Goal: Task Accomplishment & Management: Complete application form

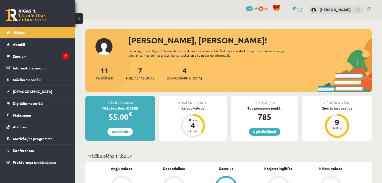
scroll to position [80, 0]
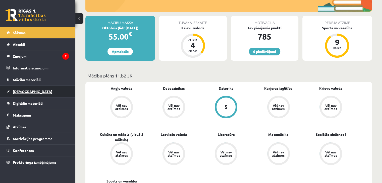
click at [20, 91] on span "[DEMOGRAPHIC_DATA]" at bounding box center [32, 91] width 39 height 5
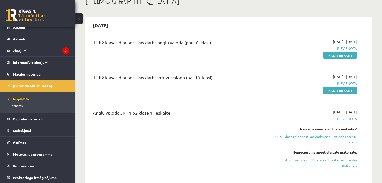
scroll to position [32, 0]
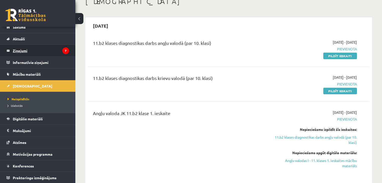
click at [10, 47] on link "Ziņojumi 7" at bounding box center [38, 51] width 63 height 12
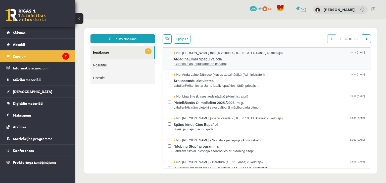
click at [187, 65] on span "¡Buenos días, estudiante de español" at bounding box center [270, 64] width 192 height 5
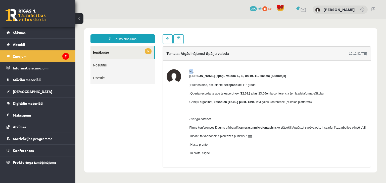
click at [187, 65] on div "No: Signe Sirmā (spāņu valoda 7., 8., un 10.,11. klases) (Skolotājs) ¡Buenos dí…" at bounding box center [267, 123] width 208 height 125
click at [171, 121] on div at bounding box center [174, 123] width 15 height 108
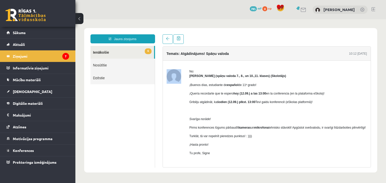
click at [171, 121] on div at bounding box center [174, 123] width 15 height 108
click at [170, 121] on div at bounding box center [174, 123] width 15 height 108
click at [101, 144] on ul "6 Ienākošie Nosūtītie Dzēstie" at bounding box center [122, 107] width 65 height 122
click at [120, 50] on link "6 Ienākošie" at bounding box center [122, 52] width 64 height 13
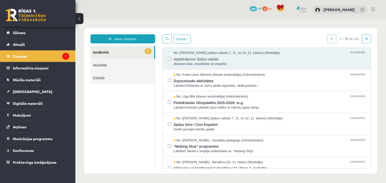
click at [125, 9] on div "6 Dāvanas 785 mP 0 xp Leonards Nākmanis" at bounding box center [230, 9] width 311 height 19
click at [202, 79] on span "Ārpusstundu aktivitātes" at bounding box center [270, 80] width 192 height 6
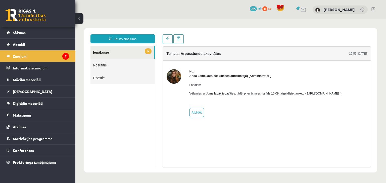
click at [338, 92] on p "Vēlamies ar Jums labāk iepazīties, tādēļ priecāsimies, ja līdz 15.09. aizpildīs…" at bounding box center [265, 93] width 152 height 5
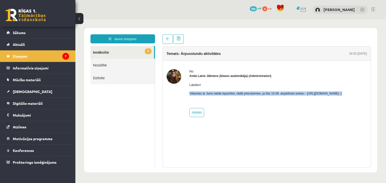
click at [338, 92] on p "Vēlamies ar Jums labāk iepazīties, tādēļ priecāsimies, ja līdz 15.09. aizpildīs…" at bounding box center [265, 93] width 152 height 5
click at [299, 88] on div "Labdien! Vēlamies ar Jums labāk iepazīties, tādēļ priecāsimies, ja līdz 15.09. …" at bounding box center [265, 91] width 152 height 26
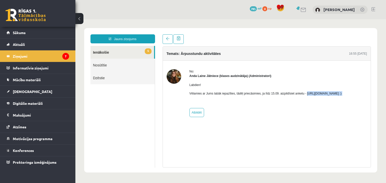
drag, startPoint x: 304, startPoint y: 94, endPoint x: 333, endPoint y: 101, distance: 29.7
click at [333, 101] on div "Labdien! Vēlamies ar Jums labāk iepazīties, tādēļ priecāsimies, ja līdz 15.09. …" at bounding box center [265, 91] width 152 height 26
copy p "https://forms.gle/mVxkUEapGFxHM7hU7 :)"
click at [134, 51] on link "5 Ienākošie" at bounding box center [122, 52] width 64 height 13
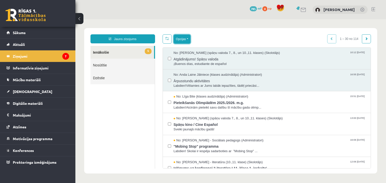
click at [185, 41] on button "Opcijas" at bounding box center [182, 39] width 17 height 9
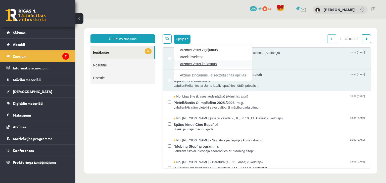
click at [200, 66] on link "Atzīmēt visus kā lasītus" at bounding box center [213, 64] width 66 height 5
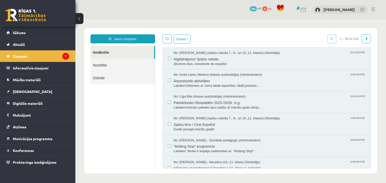
click at [146, 58] on link "Ienākošie" at bounding box center [122, 52] width 64 height 13
click at [40, 51] on legend "Ziņojumi 7" at bounding box center [41, 56] width 56 height 12
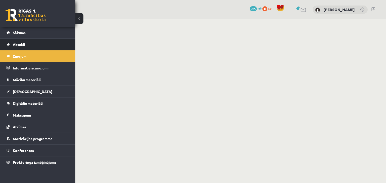
click at [30, 50] on link "Aktuāli" at bounding box center [38, 45] width 63 height 12
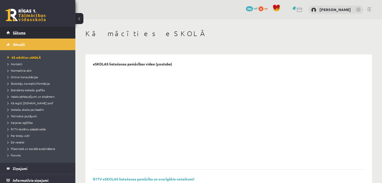
click at [14, 28] on link "Sākums" at bounding box center [38, 33] width 63 height 12
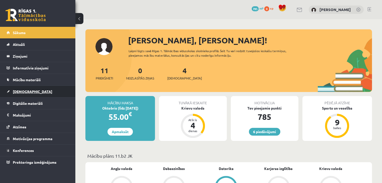
click at [42, 90] on link "[DEMOGRAPHIC_DATA]" at bounding box center [38, 92] width 63 height 12
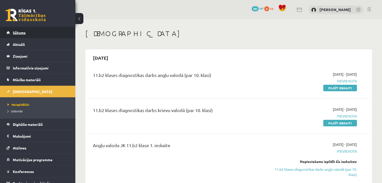
click at [24, 35] on link "Sākums" at bounding box center [38, 33] width 63 height 12
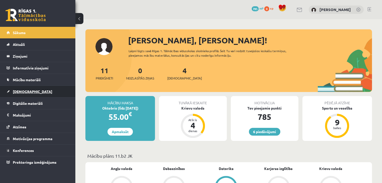
click at [22, 93] on span "[DEMOGRAPHIC_DATA]" at bounding box center [32, 91] width 39 height 5
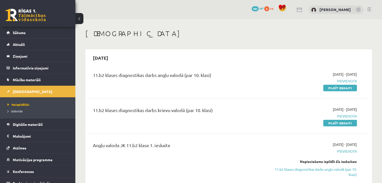
drag, startPoint x: 184, startPoint y: 55, endPoint x: 148, endPoint y: 47, distance: 36.5
click at [184, 74] on div "11.b2 klases diagnostikas darbs angļu valodā (par 10. klasi)" at bounding box center [180, 76] width 174 height 9
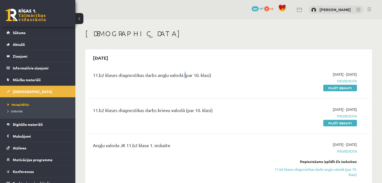
scroll to position [2, 0]
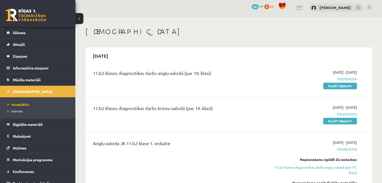
click at [343, 61] on div "2025-09-15" at bounding box center [229, 56] width 282 height 12
drag, startPoint x: 338, startPoint y: 122, endPoint x: 215, endPoint y: 26, distance: 155.7
click at [338, 122] on link "Pildīt ieskaiti" at bounding box center [340, 121] width 34 height 7
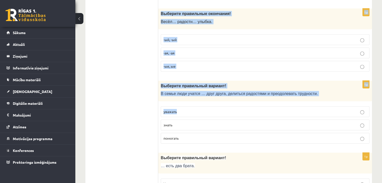
scroll to position [1621, 0]
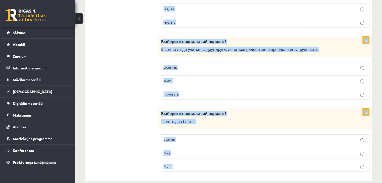
drag, startPoint x: 162, startPoint y: 25, endPoint x: 183, endPoint y: 171, distance: 147.3
copy form "Loremips dolorsitam consect ! Adi … elitsed doeiusmodt incidid, utl etdol ma al…"
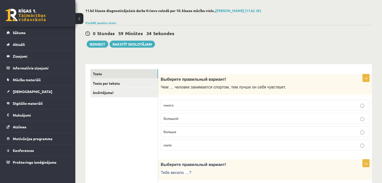
scroll to position [50, 0]
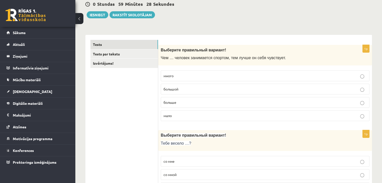
click at [180, 102] on p "больше" at bounding box center [265, 102] width 203 height 5
click at [193, 90] on p "большой" at bounding box center [265, 89] width 203 height 5
click at [194, 100] on p "больше" at bounding box center [265, 102] width 203 height 5
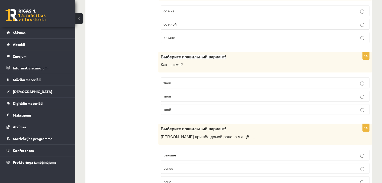
scroll to position [151, 0]
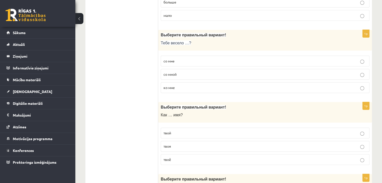
click at [176, 74] on span "со мной" at bounding box center [170, 74] width 13 height 5
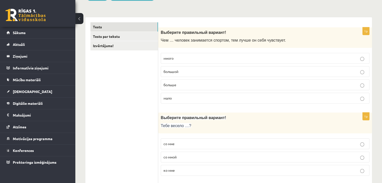
scroll to position [100, 0]
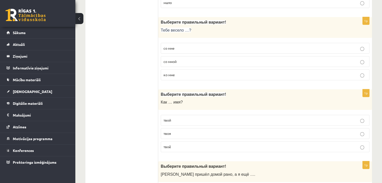
scroll to position [201, 0]
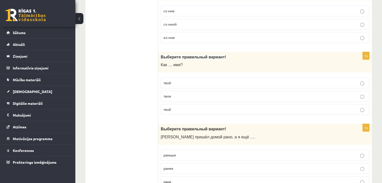
click at [175, 107] on p "твоё" at bounding box center [265, 109] width 203 height 5
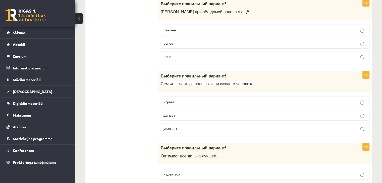
scroll to position [327, 0]
click at [176, 27] on p "раньше" at bounding box center [265, 29] width 203 height 5
click at [193, 99] on p "играет" at bounding box center [265, 101] width 203 height 5
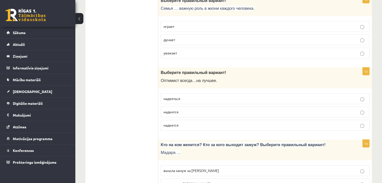
click at [190, 111] on p "надеится" at bounding box center [265, 112] width 203 height 5
click at [196, 125] on p "надеется" at bounding box center [265, 125] width 203 height 5
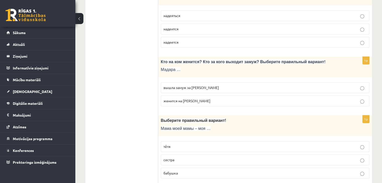
scroll to position [502, 0]
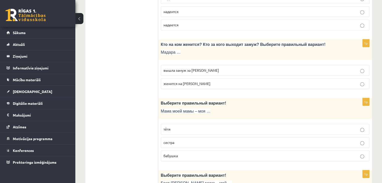
click at [187, 72] on label "вышла замуж за [PERSON_NAME]" at bounding box center [265, 70] width 209 height 11
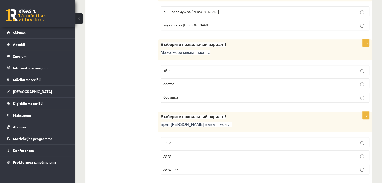
scroll to position [553, 0]
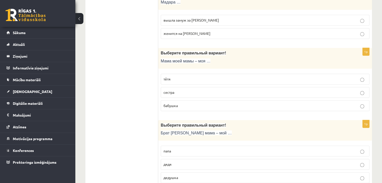
click at [177, 105] on span "бабушка" at bounding box center [171, 106] width 14 height 5
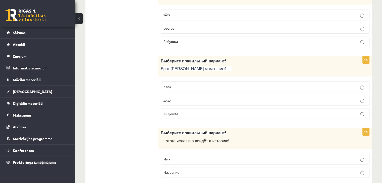
scroll to position [628, 0]
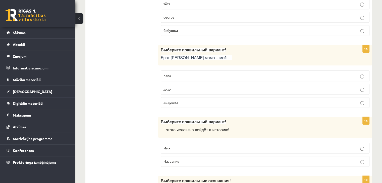
click at [176, 87] on p "дядя" at bounding box center [265, 89] width 203 height 5
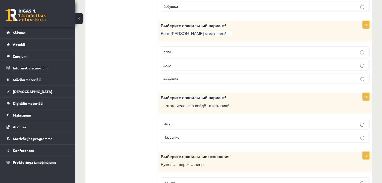
scroll to position [678, 0]
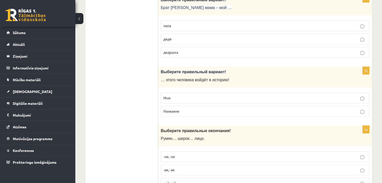
click at [181, 95] on p "Имя" at bounding box center [265, 97] width 203 height 5
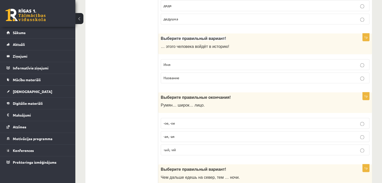
scroll to position [779, 0]
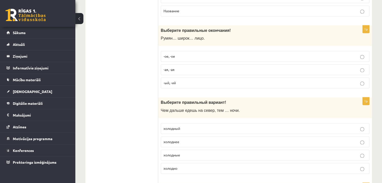
click at [182, 55] on p "-ое, -ое" at bounding box center [265, 56] width 203 height 5
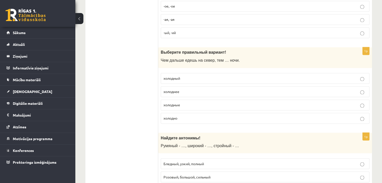
click at [182, 92] on label "холоднее" at bounding box center [265, 91] width 209 height 11
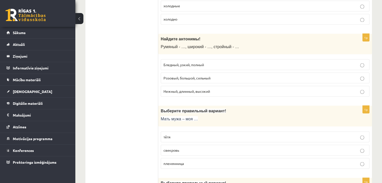
scroll to position [930, 0]
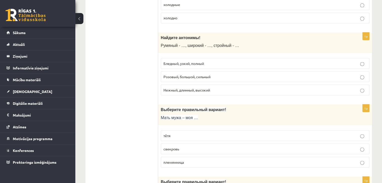
click at [186, 67] on fieldset "Бледный, узкий, полный Розовый, большой, сильный Нежный, длинный, высокий" at bounding box center [265, 76] width 209 height 41
click at [186, 62] on p "Бледный, узкий, полный" at bounding box center [265, 63] width 203 height 5
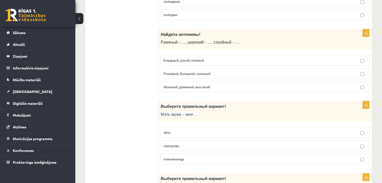
scroll to position [980, 0]
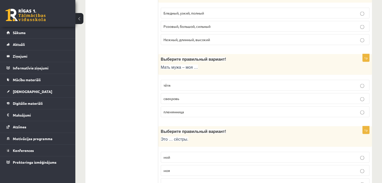
click at [187, 96] on p "свекровь" at bounding box center [265, 98] width 203 height 5
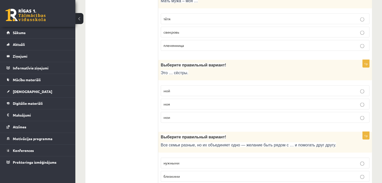
scroll to position [1055, 0]
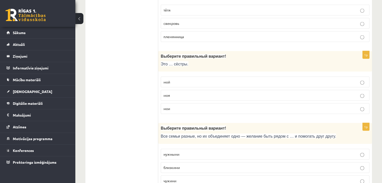
click at [170, 104] on label "мои" at bounding box center [265, 109] width 209 height 11
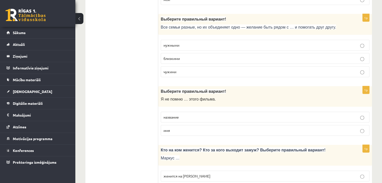
scroll to position [1156, 0]
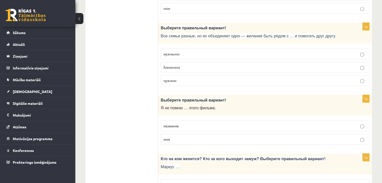
click at [182, 66] on label "близкими" at bounding box center [265, 67] width 209 height 11
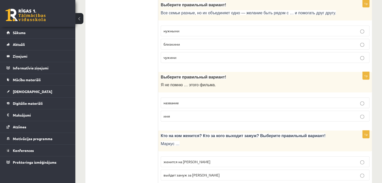
scroll to position [1206, 0]
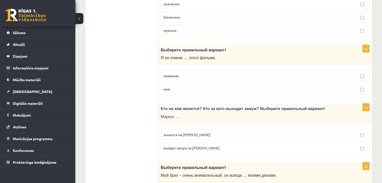
click at [178, 74] on span "название" at bounding box center [171, 76] width 15 height 5
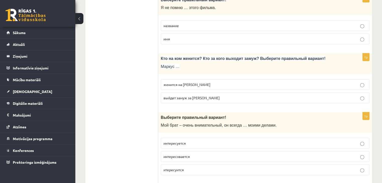
click at [205, 82] on p "женится на [PERSON_NAME]" at bounding box center [265, 84] width 203 height 5
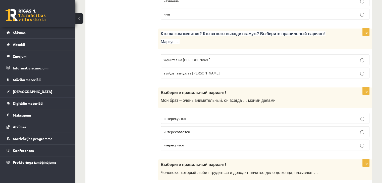
scroll to position [1331, 0]
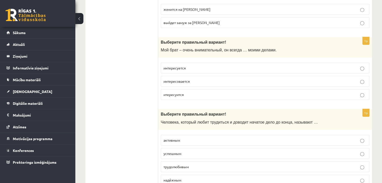
click at [176, 66] on span "интересуется" at bounding box center [175, 68] width 22 height 5
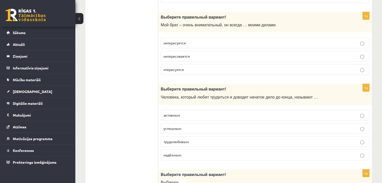
click at [172, 140] on span "трудолюбивым" at bounding box center [176, 142] width 25 height 5
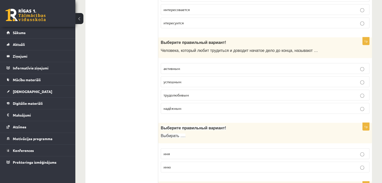
scroll to position [1457, 0]
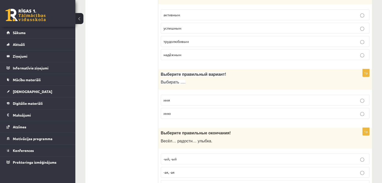
click at [171, 100] on fieldset "имя имю" at bounding box center [265, 106] width 209 height 28
click at [171, 99] on label "имя" at bounding box center [265, 100] width 209 height 11
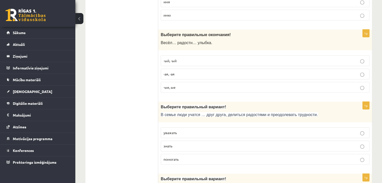
scroll to position [1558, 0]
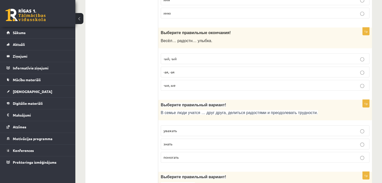
click at [176, 70] on p "-ая, -ая" at bounding box center [265, 72] width 203 height 5
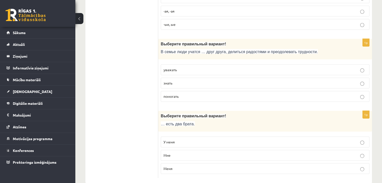
scroll to position [1621, 0]
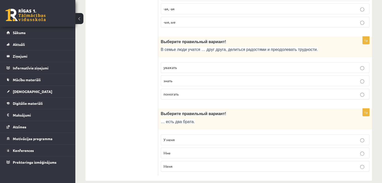
click at [183, 65] on p "уважать" at bounding box center [265, 67] width 203 height 5
click at [176, 132] on fieldset "У меня [GEOGRAPHIC_DATA] Меня" at bounding box center [265, 152] width 209 height 41
click at [177, 137] on p "У меня" at bounding box center [265, 139] width 203 height 5
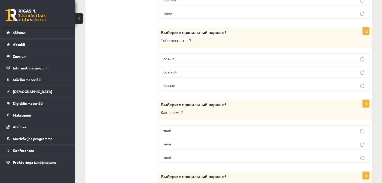
scroll to position [0, 0]
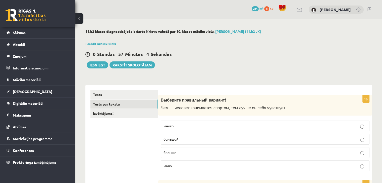
click at [115, 104] on link "Tests par tekstu" at bounding box center [124, 104] width 68 height 9
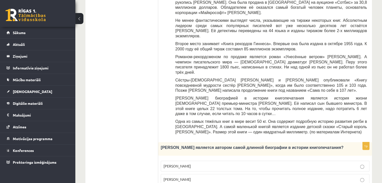
scroll to position [67, 0]
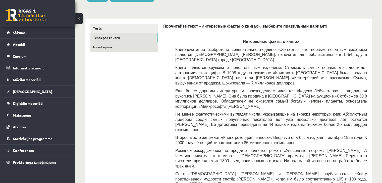
click at [113, 47] on link "Izvērtējums!" at bounding box center [124, 46] width 68 height 9
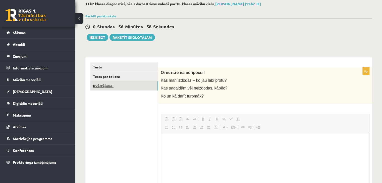
scroll to position [0, 0]
drag, startPoint x: 161, startPoint y: 71, endPoint x: 204, endPoint y: 69, distance: 43.3
click at [204, 69] on div "Ответьте на вопросы! Kas man izdodas – ko jau labi protu? Kas pagaidām vēl neiz…" at bounding box center [265, 86] width 214 height 36
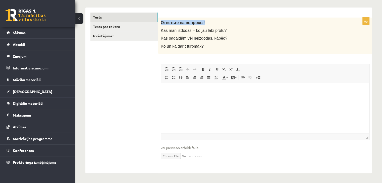
click at [113, 18] on link "Tests" at bounding box center [124, 17] width 68 height 9
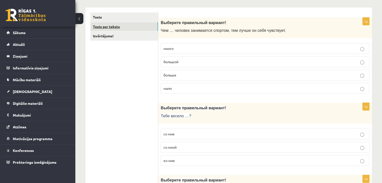
click at [112, 28] on link "Tests par tekstu" at bounding box center [124, 26] width 68 height 9
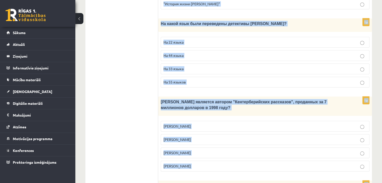
scroll to position [494, 0]
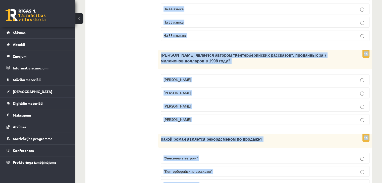
drag, startPoint x: 163, startPoint y: 15, endPoint x: 236, endPoint y: 158, distance: 160.6
copy form "Loremipsum dolor «Sitametcon adipi e seddoe», temporin utlaboreet dolorem! Aliq…"
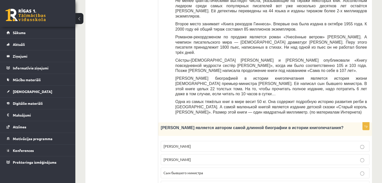
scroll to position [218, 0]
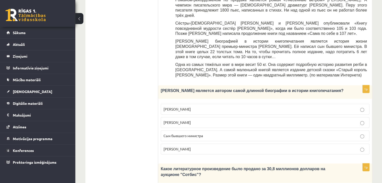
click at [173, 131] on label "Сын бывшего министра" at bounding box center [265, 136] width 209 height 11
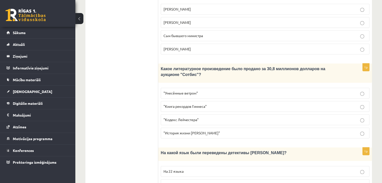
scroll to position [318, 0]
click at [185, 117] on span ""Кодекс Лейчестера"" at bounding box center [181, 119] width 35 height 5
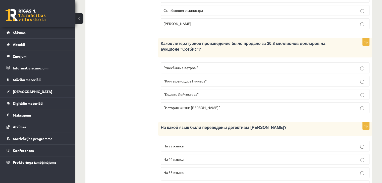
click at [172, 157] on span "На 44 языка" at bounding box center [174, 159] width 20 height 5
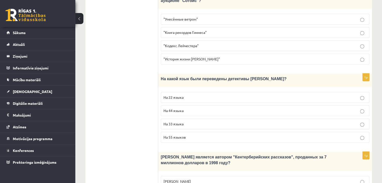
scroll to position [444, 0]
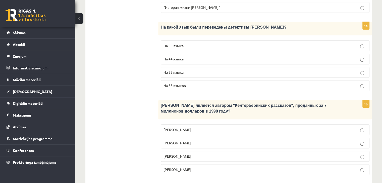
click at [181, 151] on label "[PERSON_NAME]" at bounding box center [265, 156] width 209 height 11
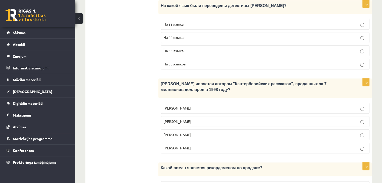
scroll to position [494, 0]
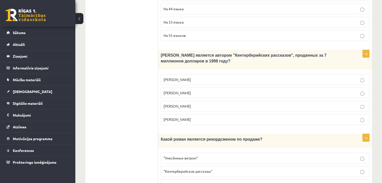
click at [202, 156] on p ""Унесённые ветром"" at bounding box center [265, 158] width 203 height 5
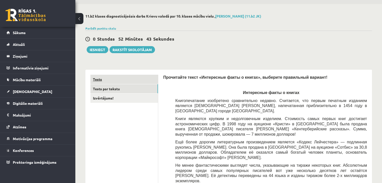
scroll to position [15, 0]
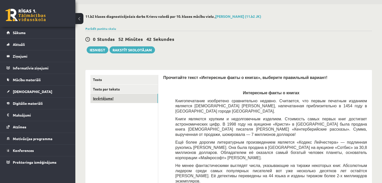
click at [119, 101] on link "Izvērtējums!" at bounding box center [124, 98] width 68 height 9
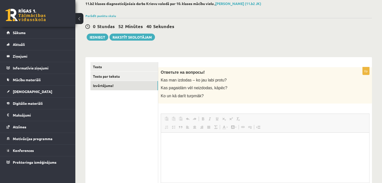
scroll to position [0, 0]
click at [172, 72] on span "Ответьте на вопросы!" at bounding box center [183, 72] width 44 height 4
click at [168, 63] on div at bounding box center [168, 63] width 0 height 0
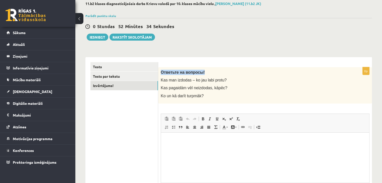
click at [225, 59] on div "0p Ответьте на вопросы! Kas man izdodas – ko jau labi protu? Kas pagaidām vēl n…" at bounding box center [265, 140] width 214 height 166
click at [186, 148] on html at bounding box center [265, 140] width 208 height 15
click at [110, 85] on link "Izvērtējums!" at bounding box center [124, 85] width 68 height 9
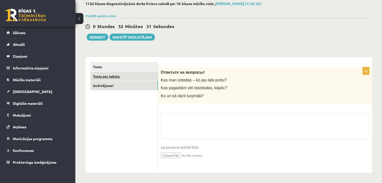
click at [116, 80] on link "Tests par tekstu" at bounding box center [124, 76] width 68 height 9
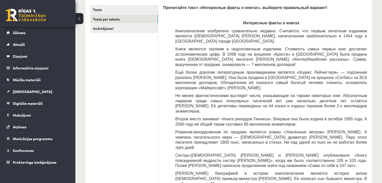
scroll to position [82, 0]
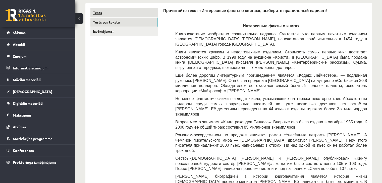
click at [139, 12] on link "Tests" at bounding box center [124, 12] width 68 height 9
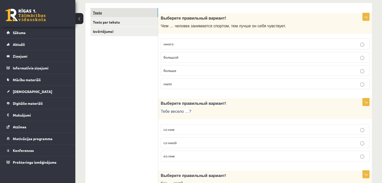
scroll to position [207, 0]
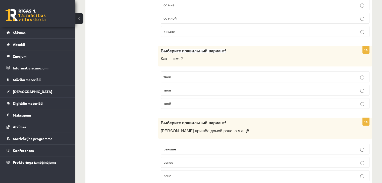
click at [183, 81] on label "твой" at bounding box center [265, 77] width 209 height 11
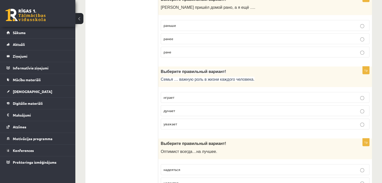
scroll to position [364, 0]
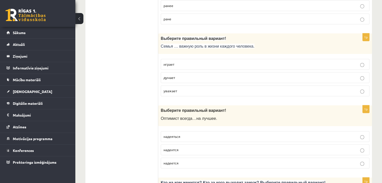
click at [183, 81] on label "думает" at bounding box center [265, 77] width 209 height 11
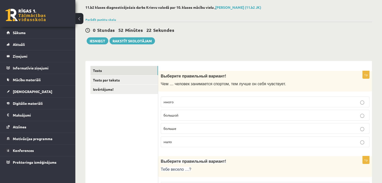
scroll to position [5, 0]
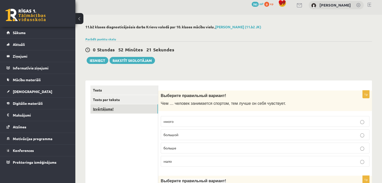
click at [126, 107] on link "Izvērtējums!" at bounding box center [124, 109] width 68 height 9
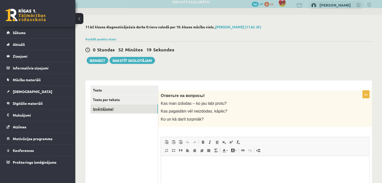
scroll to position [0, 0]
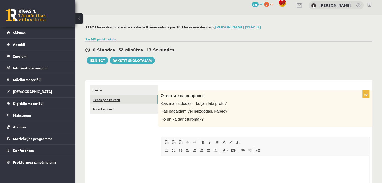
click at [117, 102] on link "Tests par tekstu" at bounding box center [124, 99] width 68 height 9
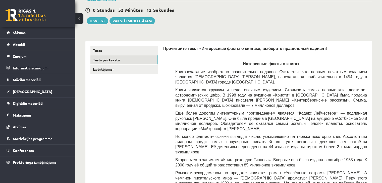
scroll to position [44, 0]
click at [112, 49] on link "Tests" at bounding box center [124, 50] width 68 height 9
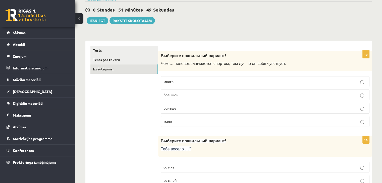
click at [108, 65] on link "Izvērtējums!" at bounding box center [124, 69] width 68 height 9
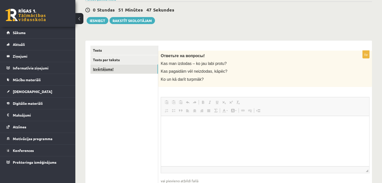
scroll to position [0, 0]
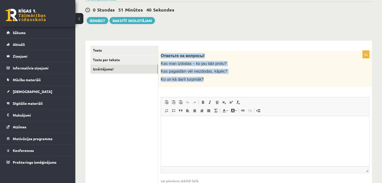
drag, startPoint x: 161, startPoint y: 55, endPoint x: 225, endPoint y: 82, distance: 70.0
click at [225, 82] on div "Ответьте на вопросы! Kas man izdodas – ko jau labi protu? Kas pagaidām vēl neiz…" at bounding box center [265, 69] width 214 height 36
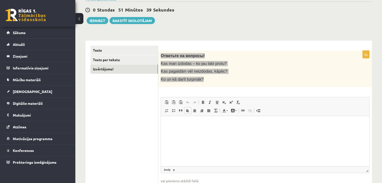
click at [190, 131] on html at bounding box center [265, 123] width 208 height 15
click at [165, 123] on html "**********" at bounding box center [265, 128] width 208 height 24
click at [171, 134] on p "**" at bounding box center [265, 132] width 198 height 5
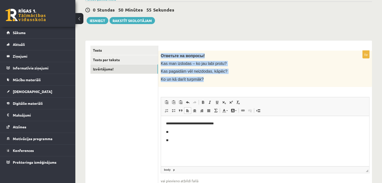
click at [207, 81] on p "Ko un kā darīt turpmāk?" at bounding box center [253, 79] width 184 height 5
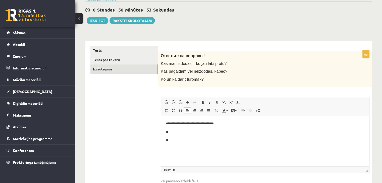
click at [177, 133] on p "**" at bounding box center [265, 132] width 198 height 5
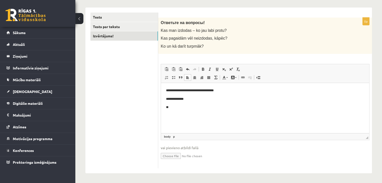
click at [188, 109] on p "**" at bounding box center [265, 107] width 198 height 5
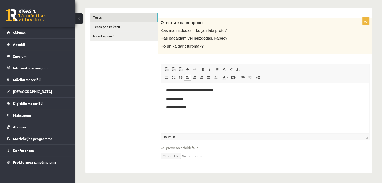
click at [141, 19] on link "Tests" at bounding box center [124, 17] width 68 height 9
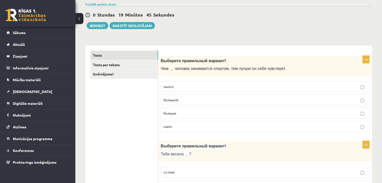
scroll to position [0, 0]
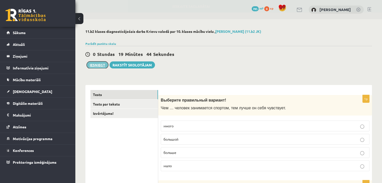
click at [98, 66] on button "Iesniegt" at bounding box center [98, 65] width 22 height 7
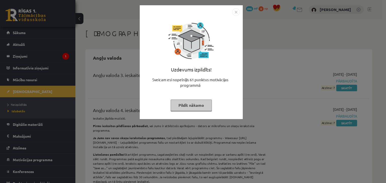
click at [194, 106] on button "Pildīt nākamo" at bounding box center [191, 106] width 41 height 12
